Goal: Book appointment/travel/reservation

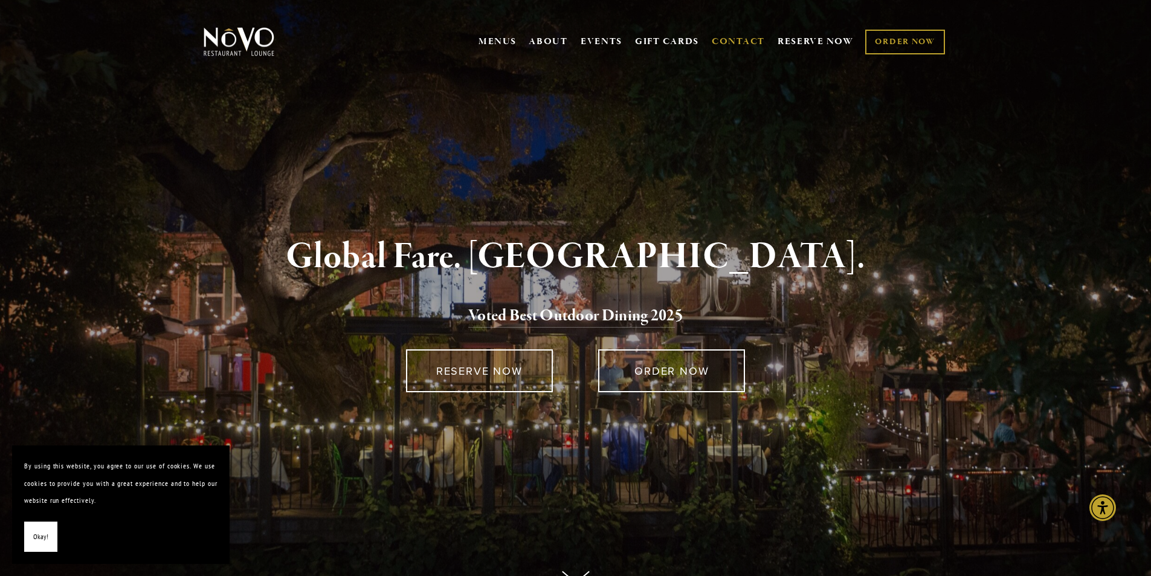
click at [728, 37] on link "CONTACT" at bounding box center [738, 41] width 53 height 23
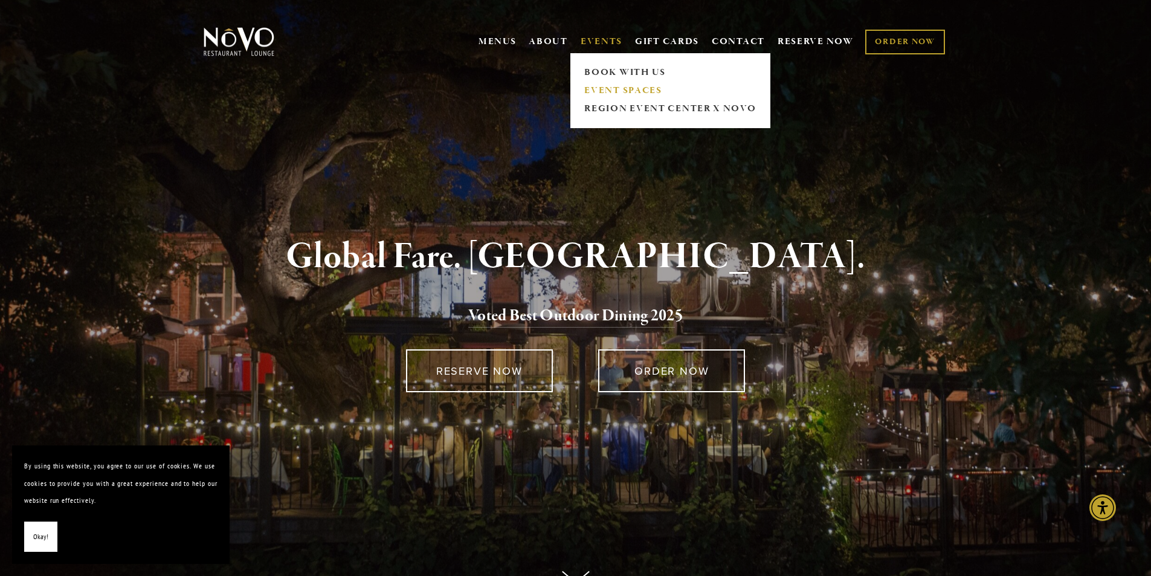
click at [617, 85] on link "EVENT SPACES" at bounding box center [670, 91] width 179 height 18
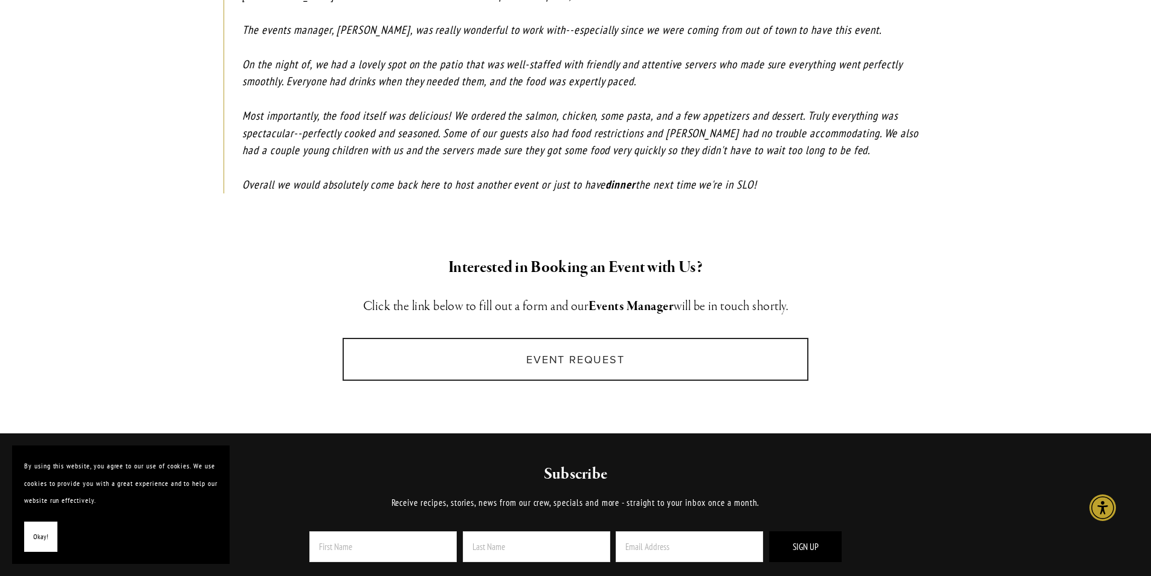
scroll to position [1691, 0]
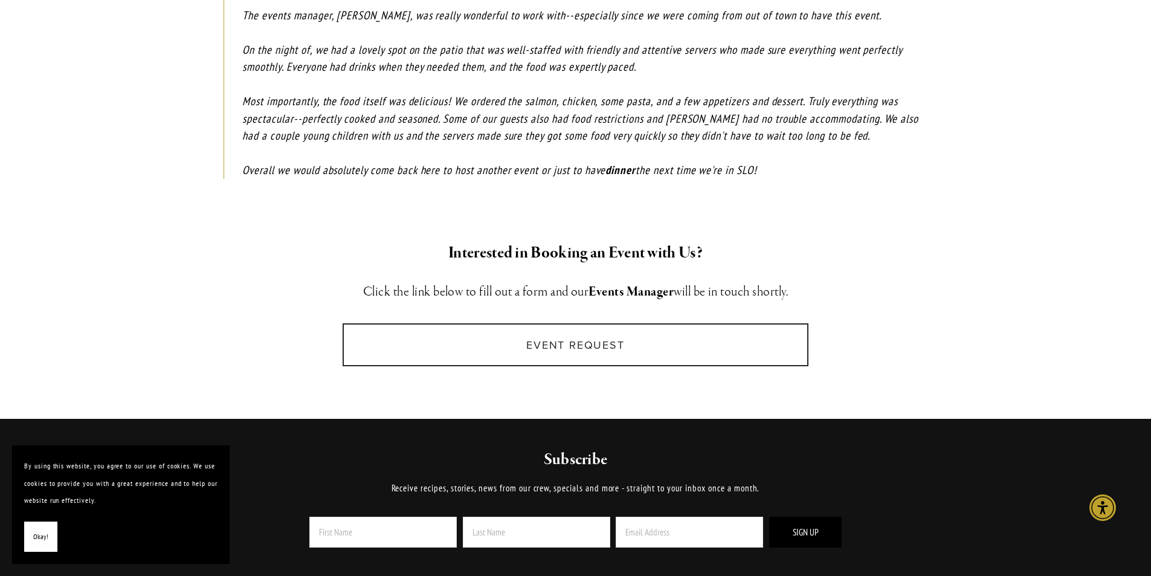
click at [581, 323] on link "Event Request" at bounding box center [576, 344] width 466 height 43
